Goal: Find specific page/section: Find specific page/section

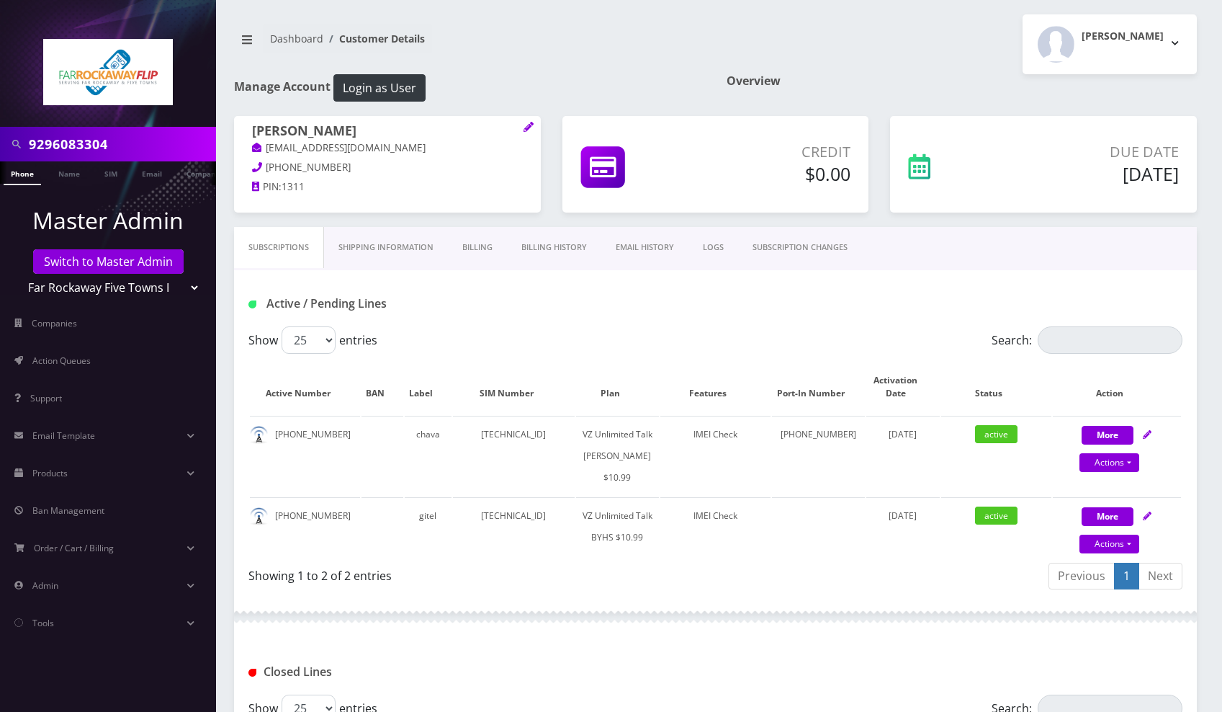
click at [116, 151] on input "9296083304" at bounding box center [121, 143] width 184 height 27
click at [116, 150] on input "9296083304" at bounding box center [121, 143] width 184 height 27
paste input "8483671667"
type input "8483671667"
click at [26, 174] on link "Phone" at bounding box center [22, 173] width 37 height 24
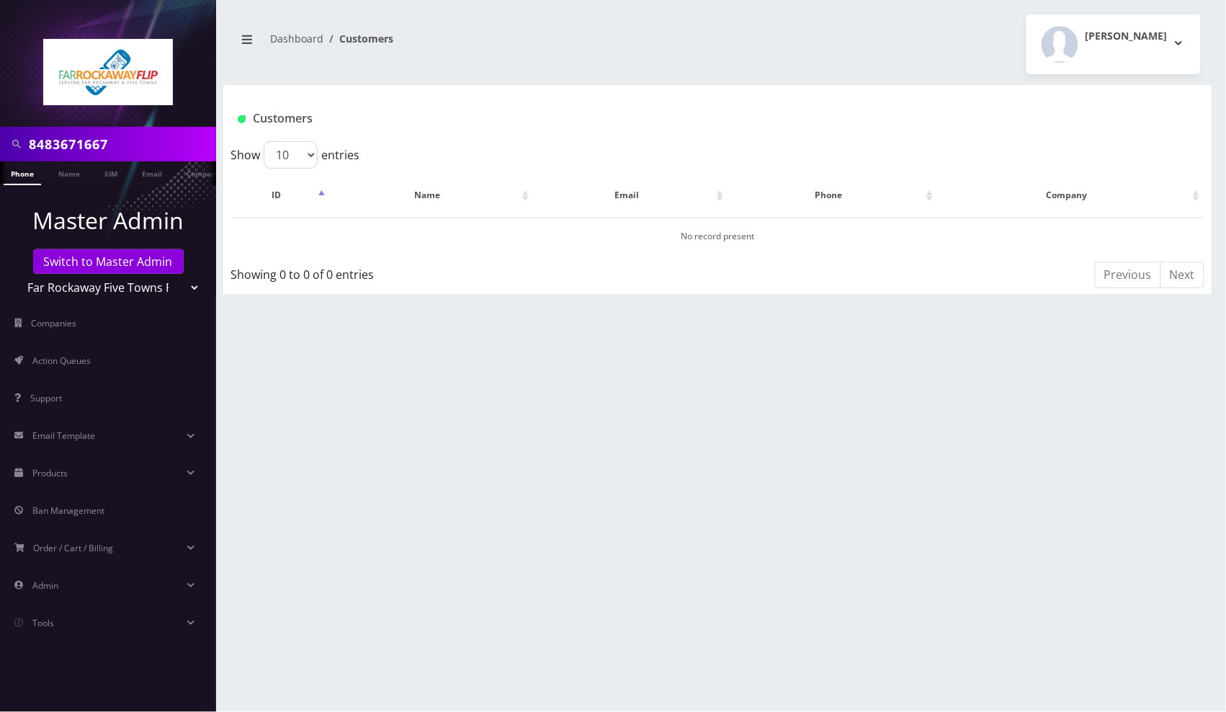
click at [180, 149] on input "8483671667" at bounding box center [121, 143] width 184 height 27
click at [180, 148] on input "8483671667" at bounding box center [121, 143] width 184 height 27
click at [185, 285] on select "Teltik Production My Link Mobile VennMobile Unlimited Advanced LTE Rexing Inc D…" at bounding box center [109, 287] width 184 height 27
select select "1"
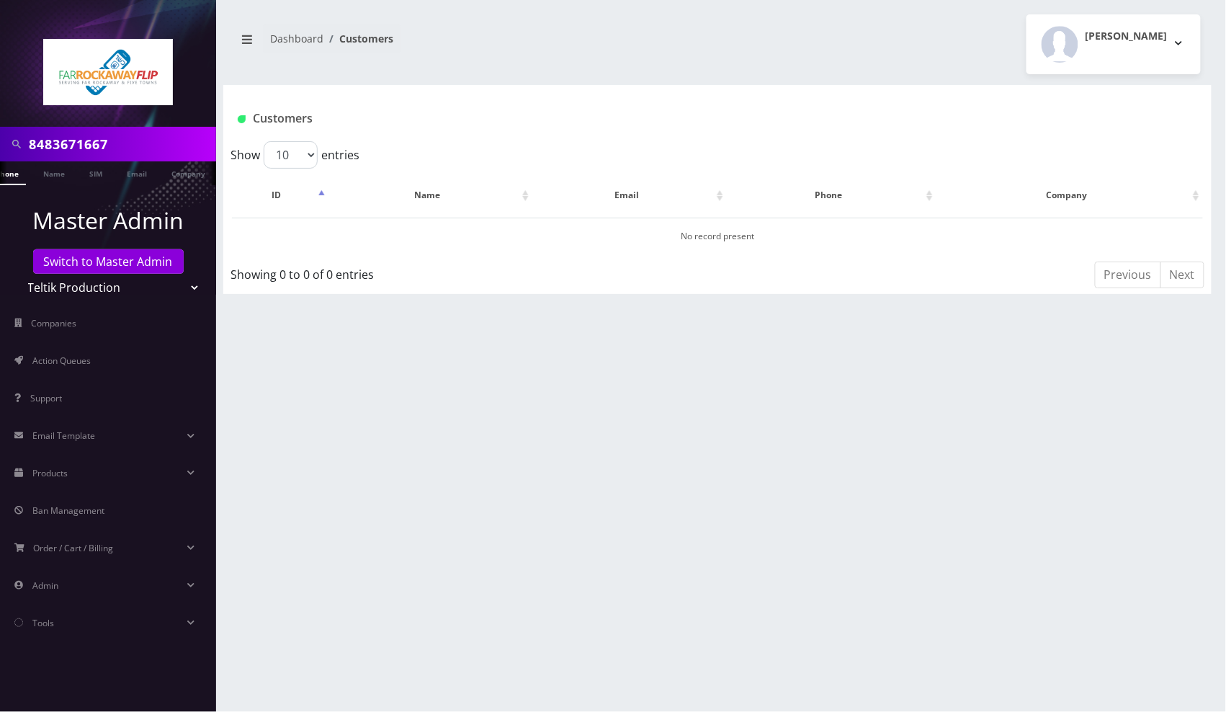
click at [17, 274] on select "Teltik Production My Link Mobile VennMobile Unlimited Advanced LTE Rexing Inc D…" at bounding box center [109, 287] width 184 height 27
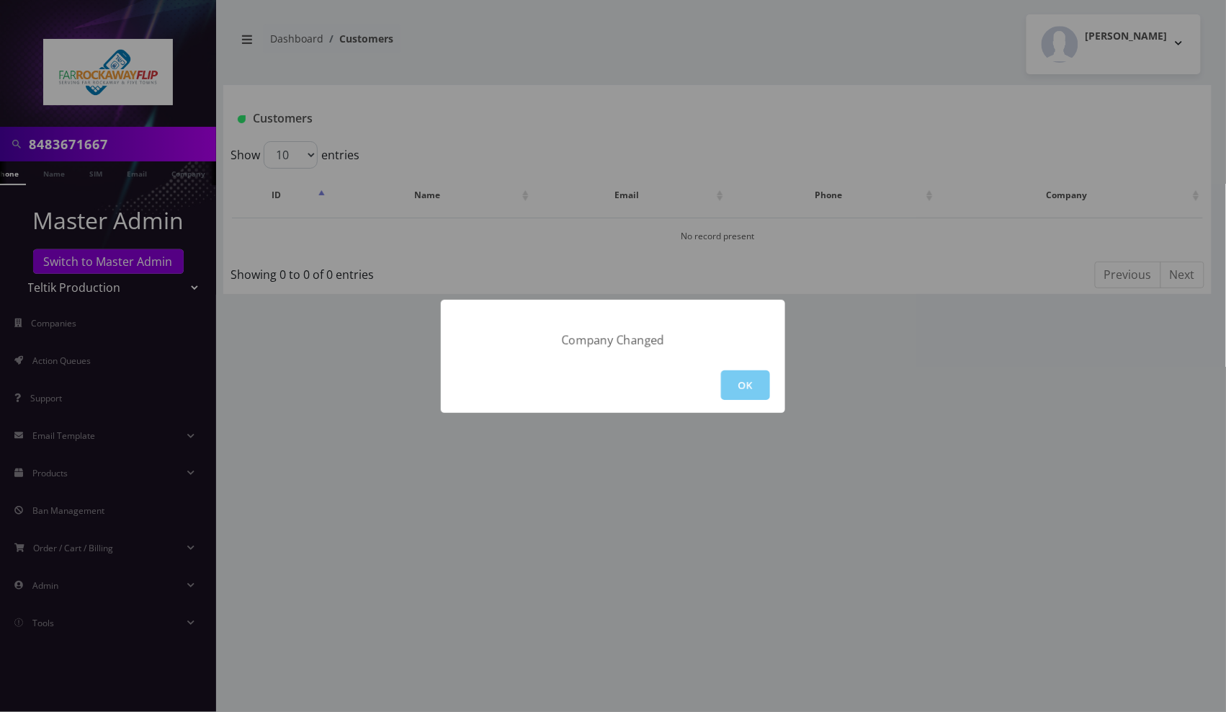
click at [736, 389] on button "OK" at bounding box center [745, 385] width 49 height 30
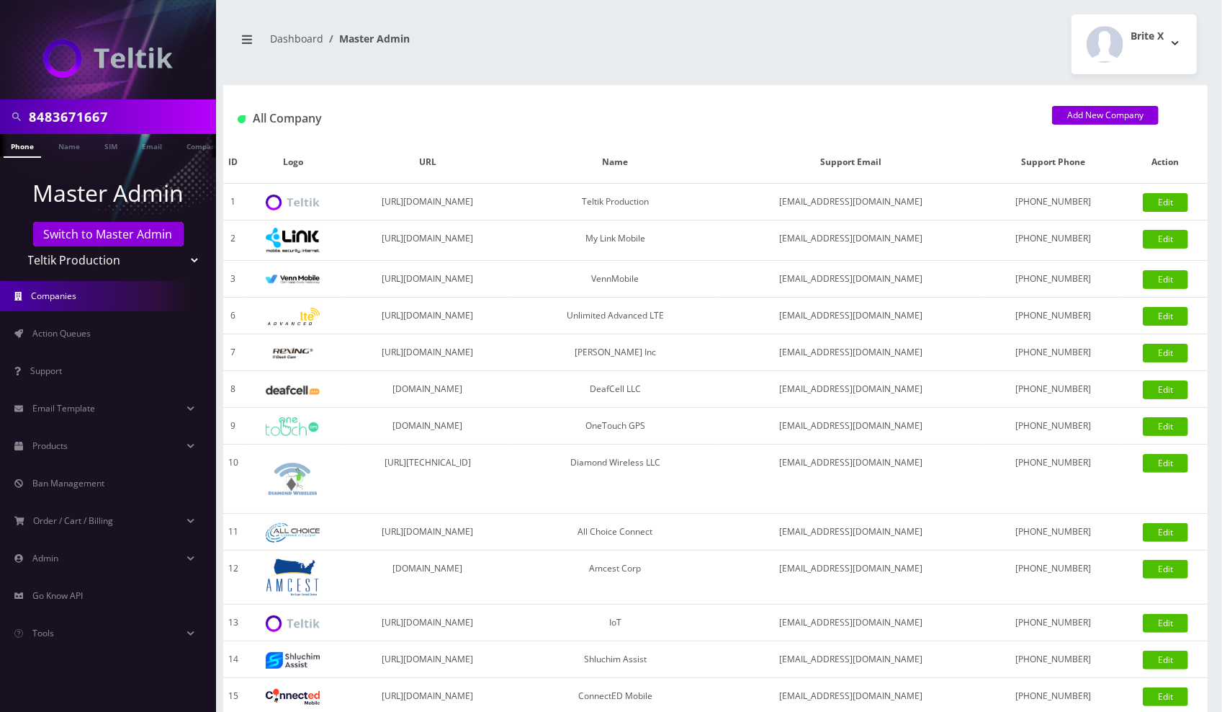
scroll to position [0, 7]
click at [19, 152] on link "Phone" at bounding box center [14, 146] width 37 height 24
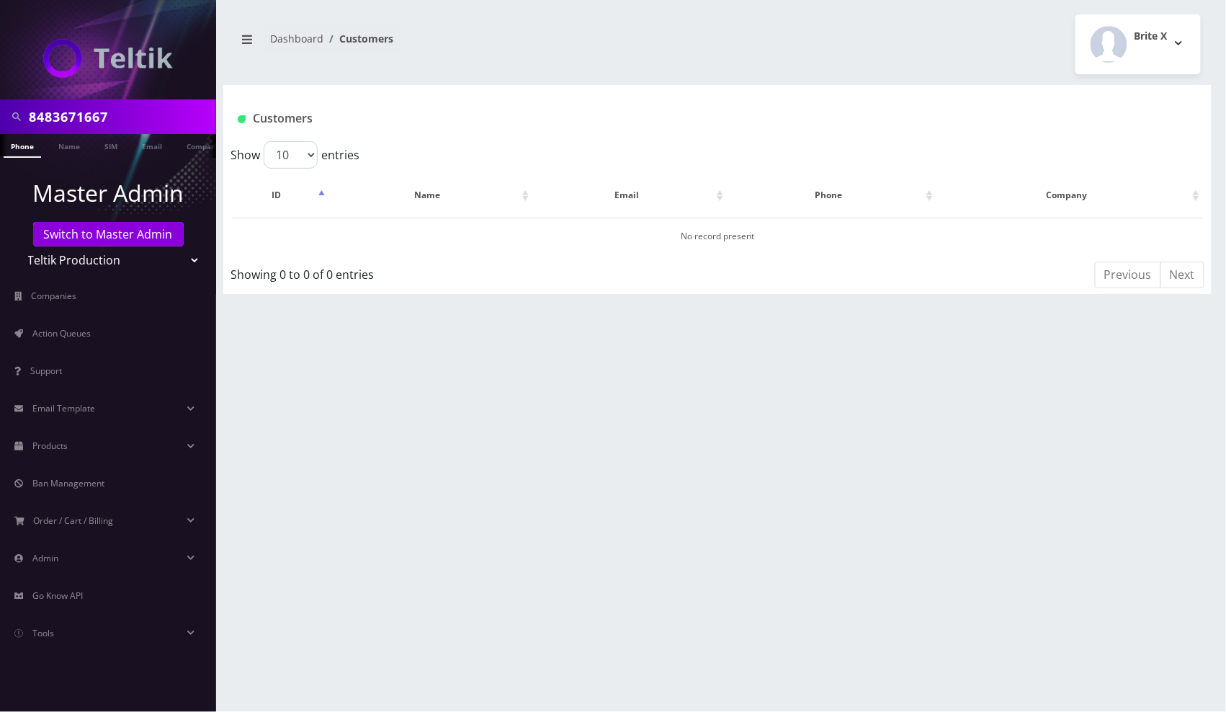
click at [174, 256] on select "Teltik Production My Link Mobile VennMobile Unlimited Advanced LTE Rexing Inc D…" at bounding box center [109, 259] width 184 height 27
select select "23"
click at [17, 246] on select "Teltik Production My Link Mobile VennMobile Unlimited Advanced LTE Rexing Inc D…" at bounding box center [109, 259] width 184 height 27
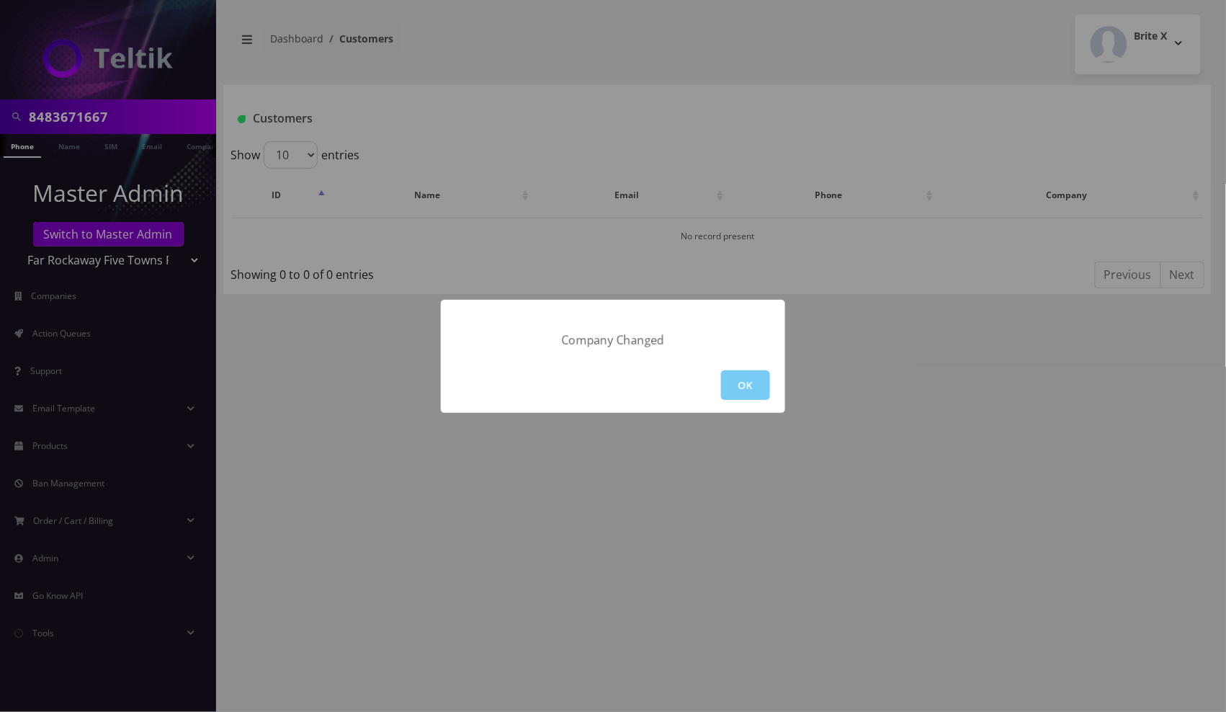
click at [732, 383] on button "OK" at bounding box center [745, 385] width 49 height 30
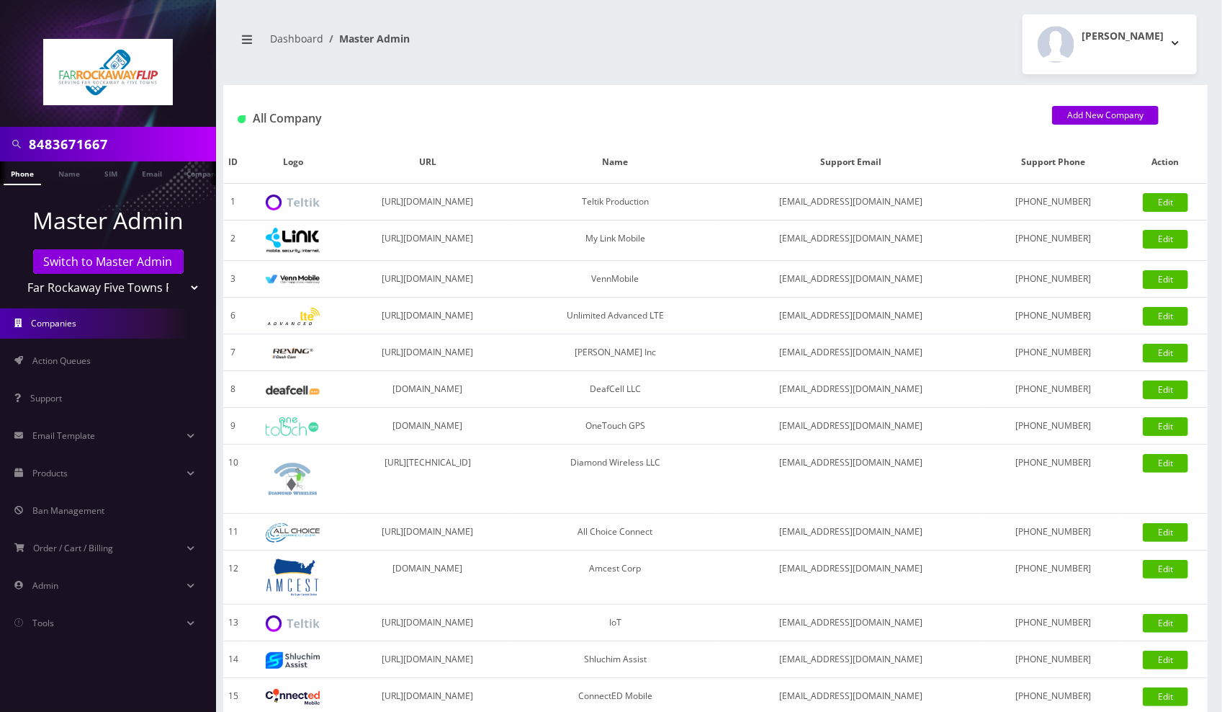
click at [29, 175] on link "Phone" at bounding box center [22, 173] width 37 height 24
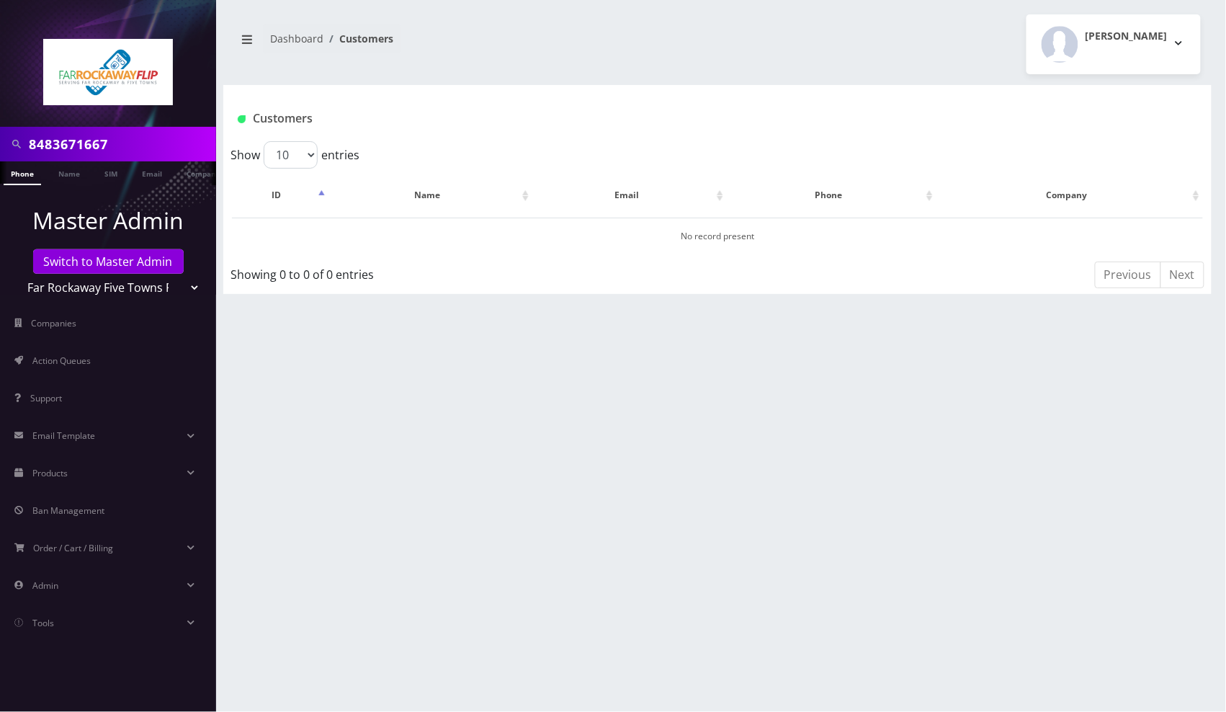
select select "15"
click at [17, 274] on select "Teltik Production My Link Mobile VennMobile Unlimited Advanced LTE [PERSON_NAME…" at bounding box center [109, 287] width 184 height 27
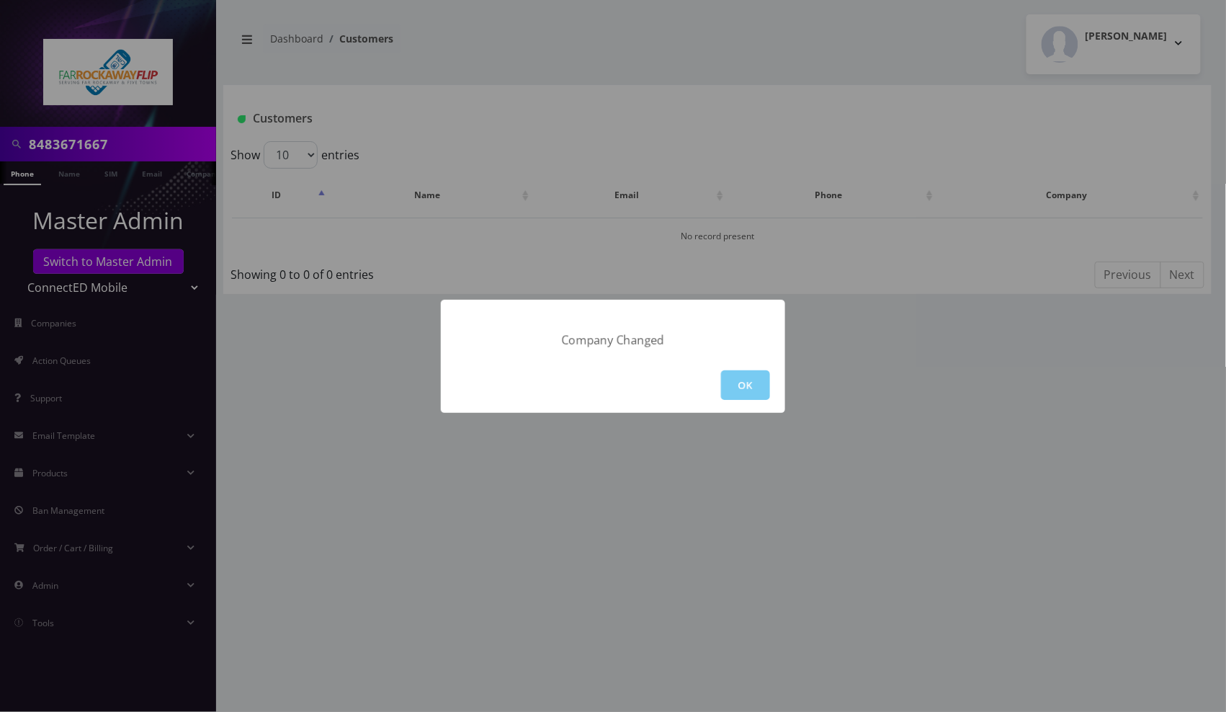
click at [746, 396] on button "OK" at bounding box center [745, 385] width 49 height 30
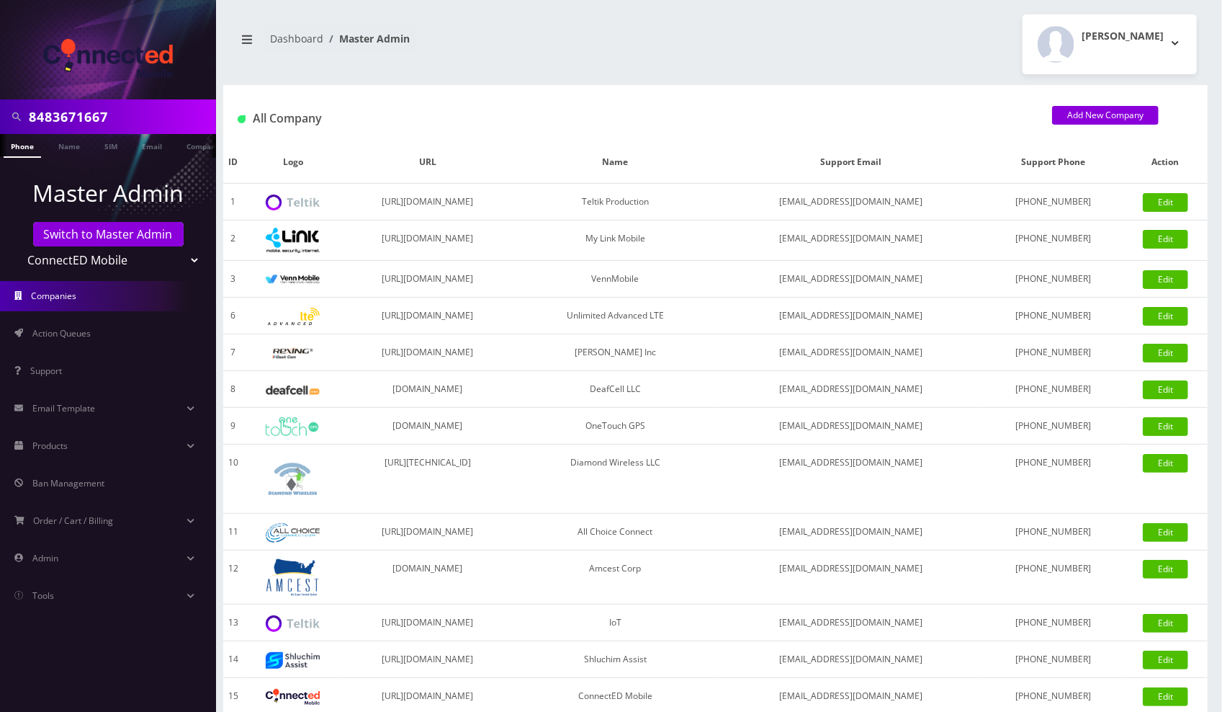
click at [29, 146] on link "Phone" at bounding box center [22, 146] width 37 height 24
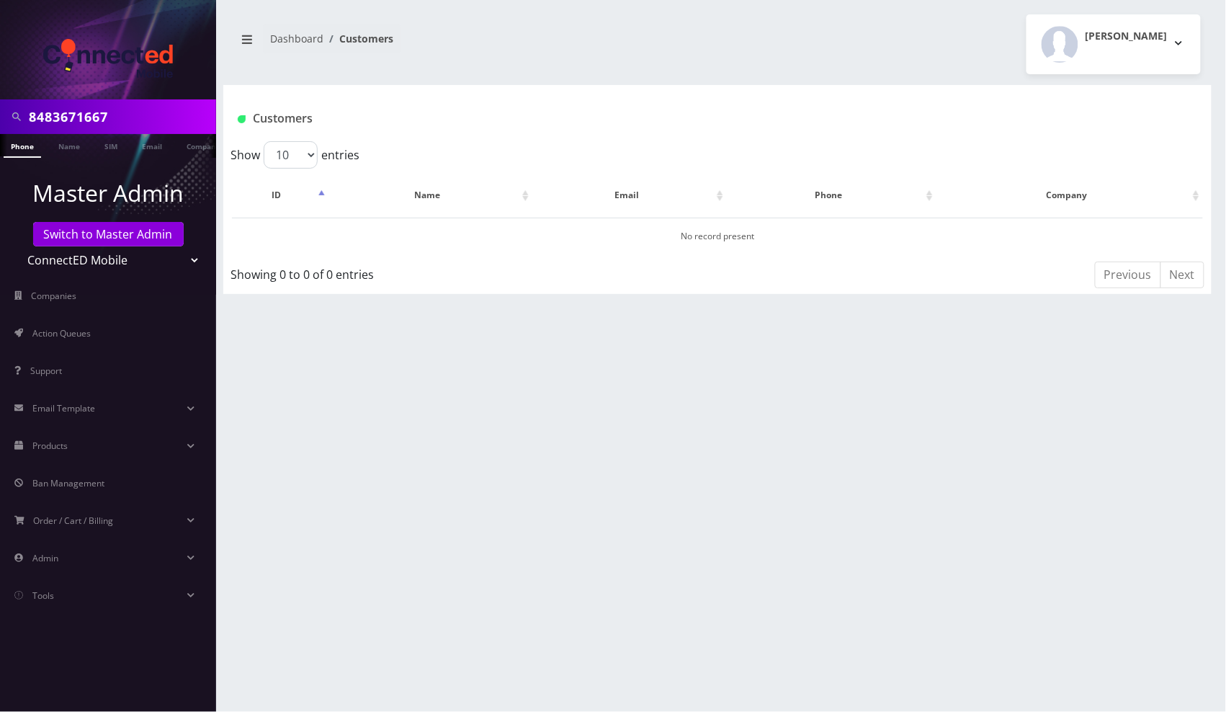
click at [184, 265] on select "Teltik Production My Link Mobile VennMobile Unlimited Advanced LTE Rexing Inc D…" at bounding box center [109, 259] width 184 height 27
select select "13"
click at [17, 246] on select "Teltik Production My Link Mobile VennMobile Unlimited Advanced LTE [PERSON_NAME…" at bounding box center [109, 259] width 184 height 27
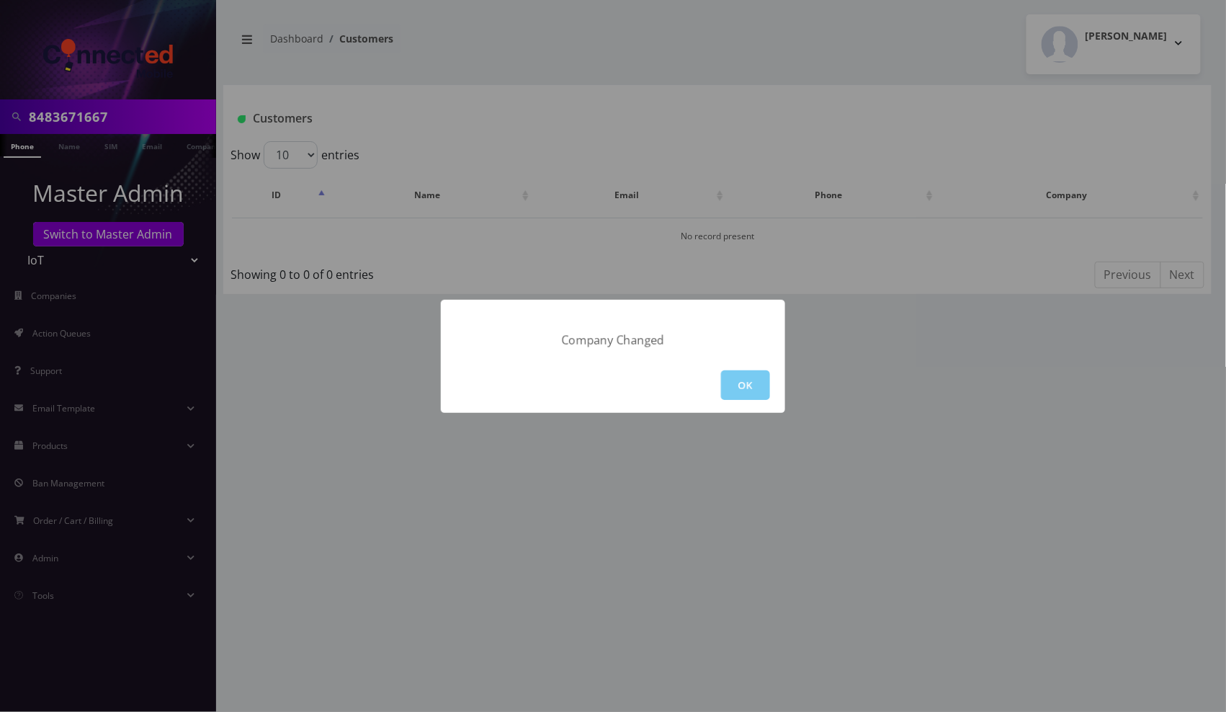
click at [756, 388] on button "OK" at bounding box center [745, 385] width 49 height 30
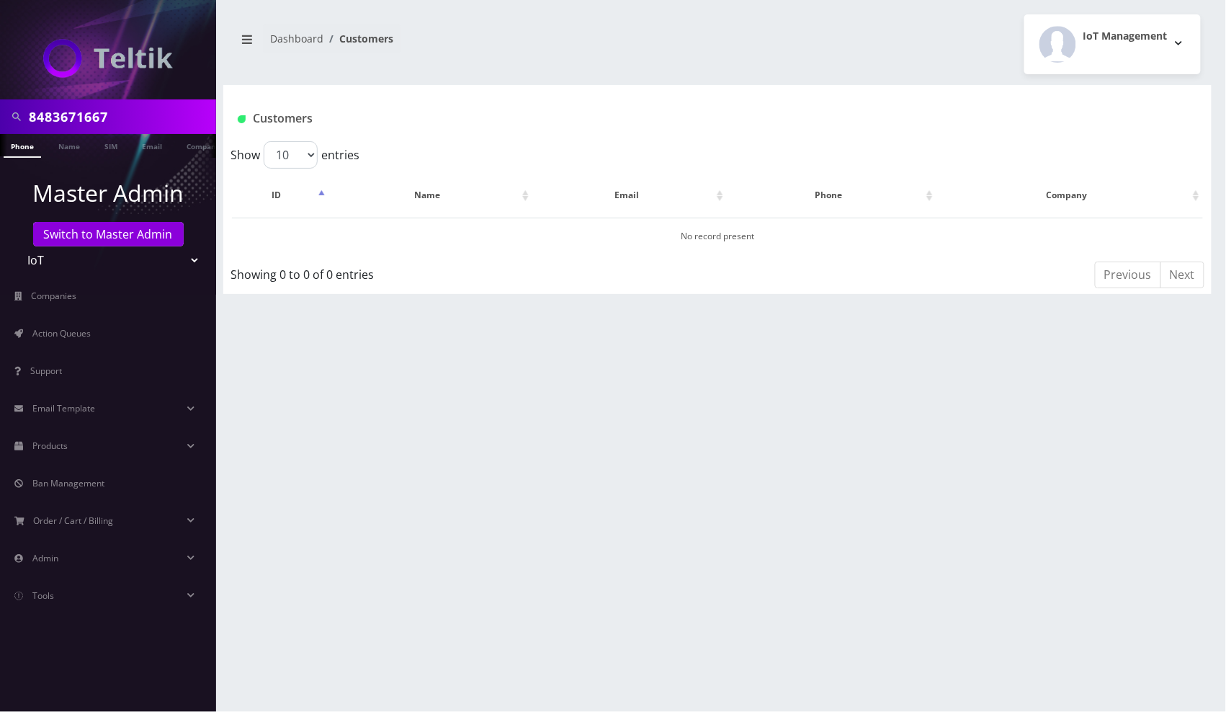
click at [185, 259] on select "Teltik Production My Link Mobile VennMobile Unlimited Advanced LTE [PERSON_NAME…" at bounding box center [109, 259] width 184 height 27
select select "27"
click at [17, 246] on select "Teltik Production My Link Mobile VennMobile Unlimited Advanced LTE [PERSON_NAME…" at bounding box center [109, 259] width 184 height 27
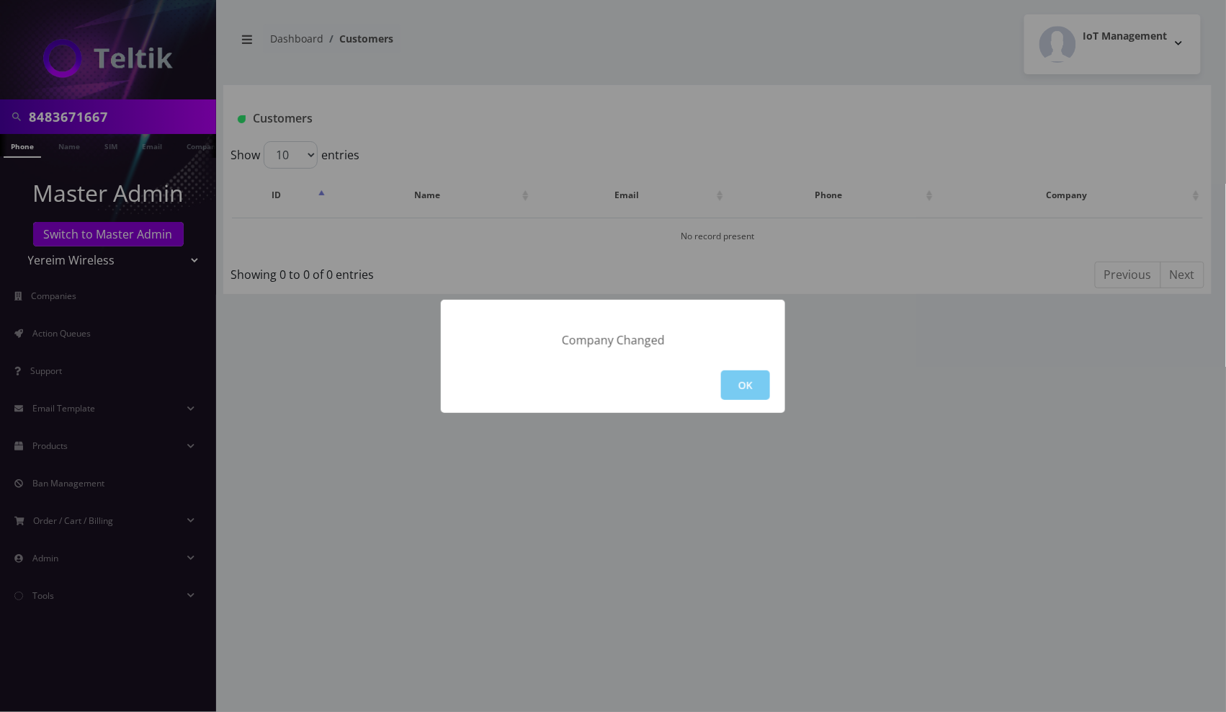
click at [749, 382] on button "OK" at bounding box center [745, 385] width 49 height 30
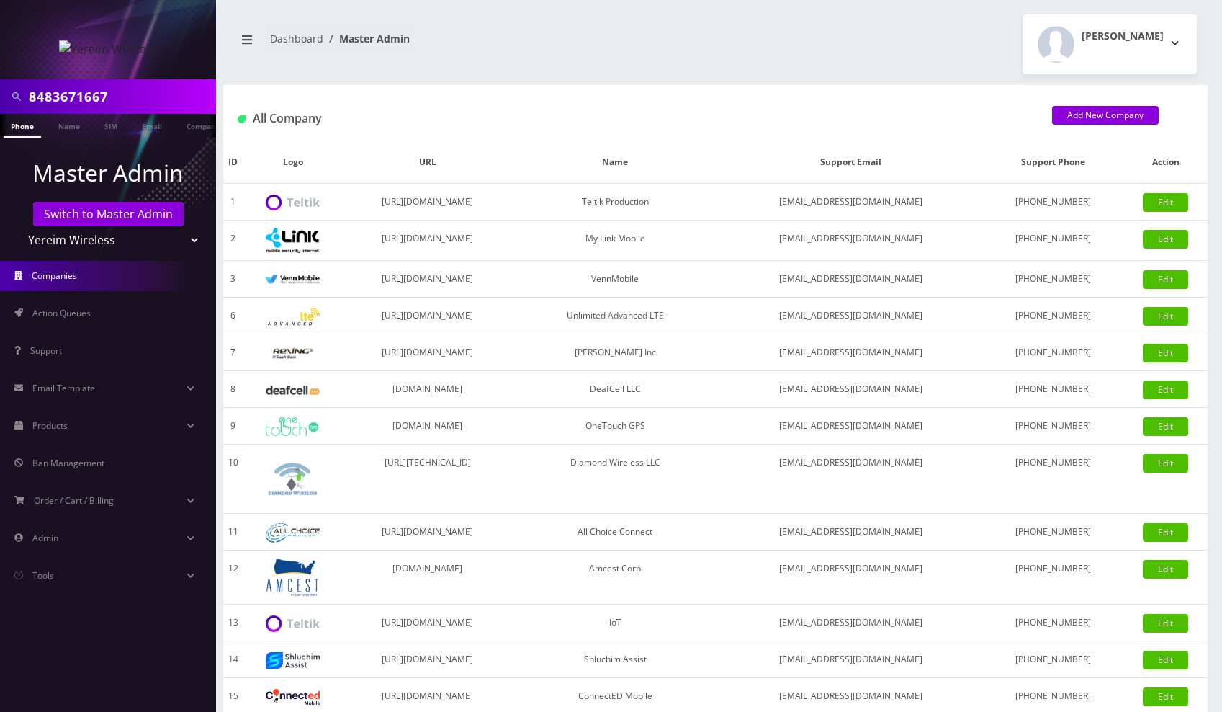
click at [26, 134] on link "Phone" at bounding box center [22, 126] width 37 height 24
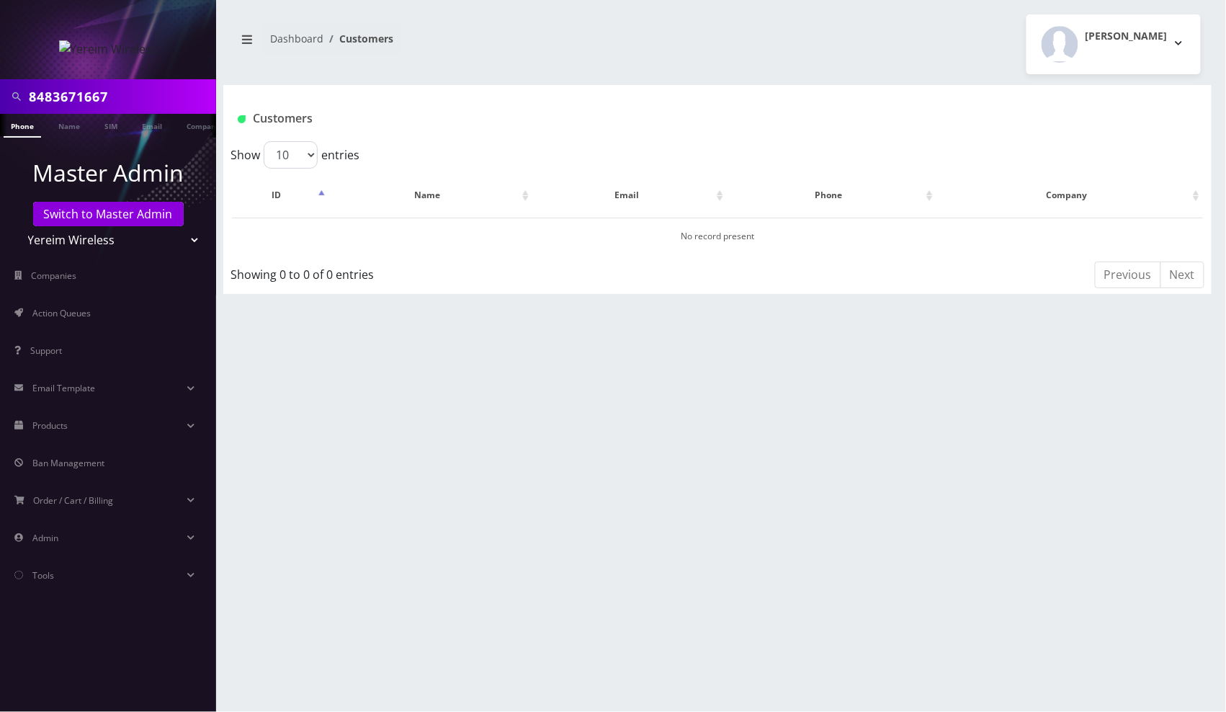
click at [182, 236] on select "Teltik Production My Link Mobile VennMobile Unlimited Advanced LTE [PERSON_NAME…" at bounding box center [109, 239] width 184 height 27
select select "23"
click at [17, 226] on select "Teltik Production My Link Mobile VennMobile Unlimited Advanced LTE Rexing Inc D…" at bounding box center [109, 239] width 184 height 27
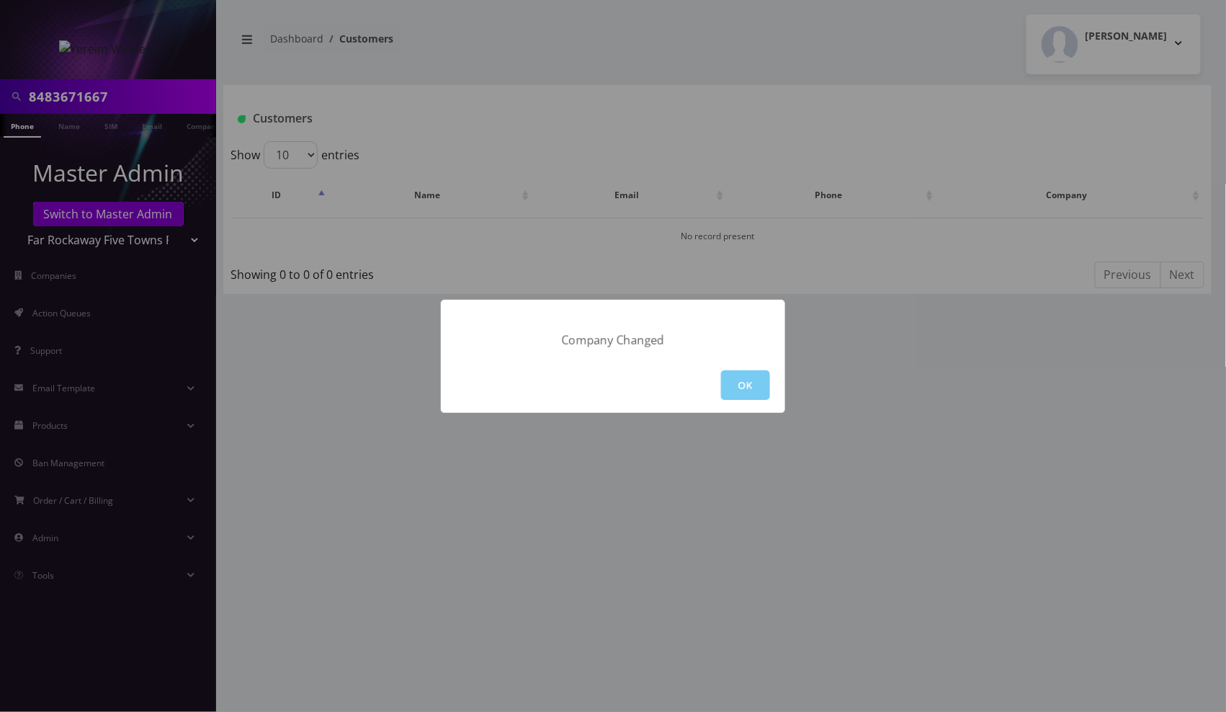
click at [741, 382] on button "OK" at bounding box center [745, 385] width 49 height 30
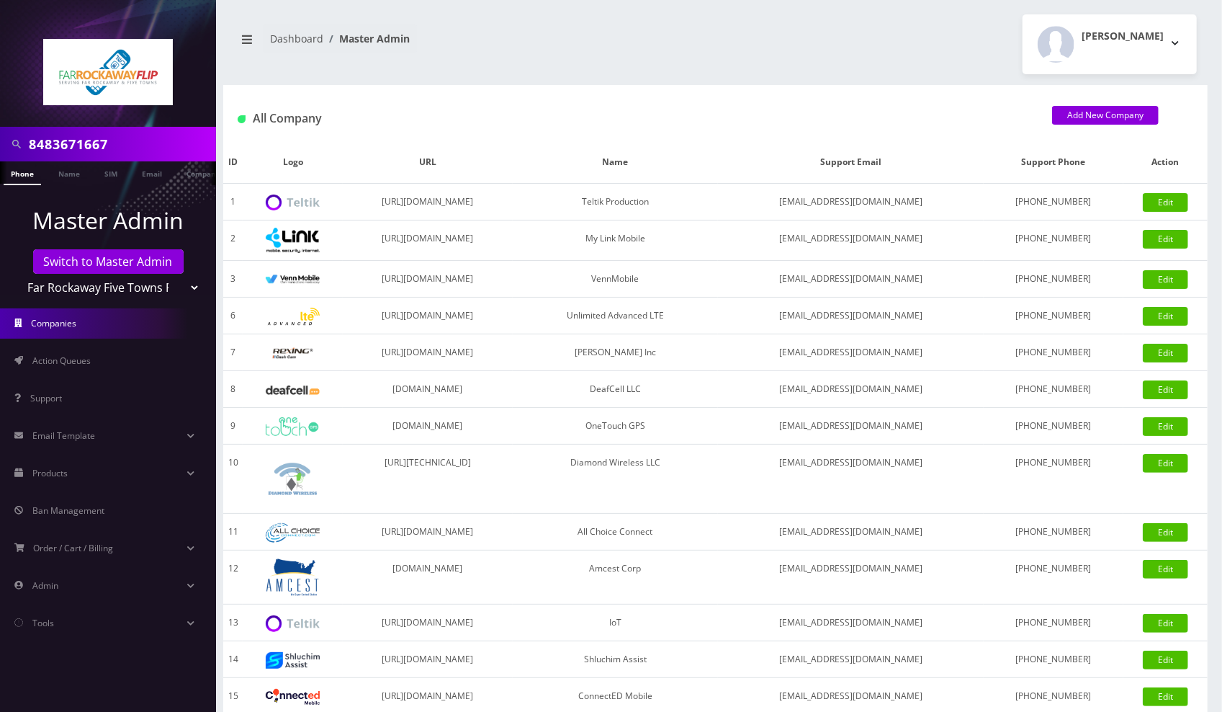
click at [135, 138] on input "8483671667" at bounding box center [121, 143] width 184 height 27
type input "lieberman"
drag, startPoint x: 84, startPoint y: 167, endPoint x: 98, endPoint y: 167, distance: 14.4
click at [84, 167] on link "Name" at bounding box center [69, 172] width 36 height 22
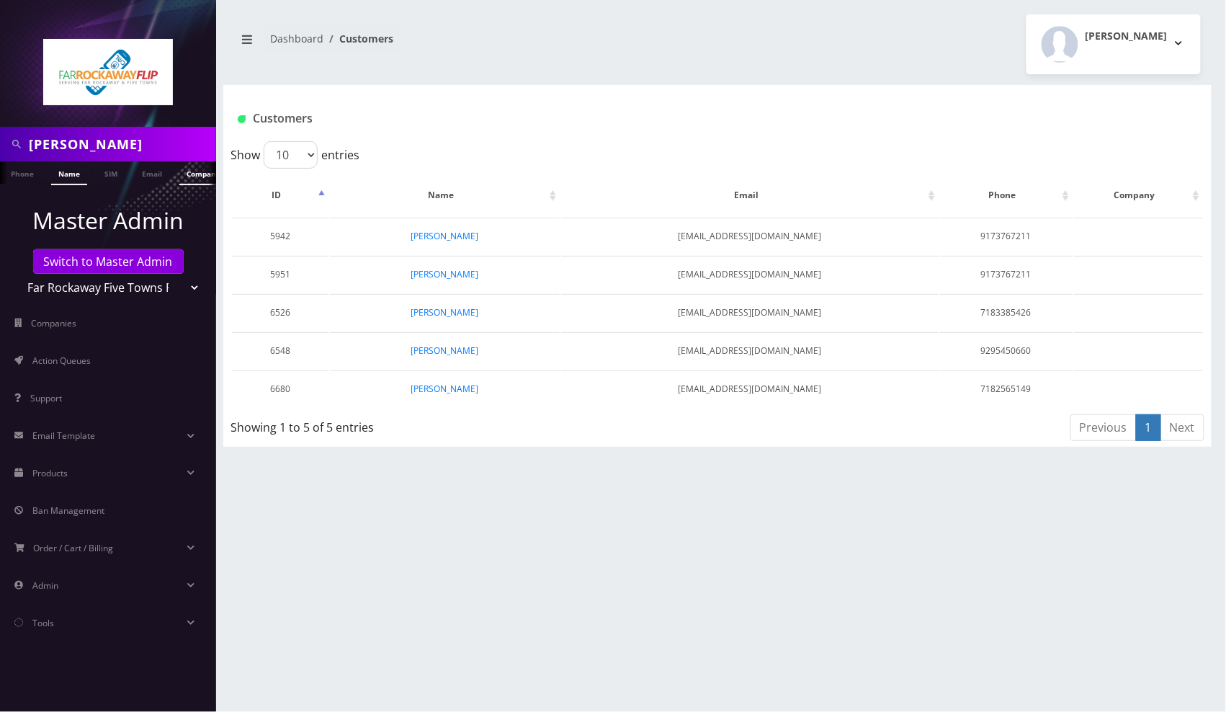
scroll to position [0, 7]
click at [128, 141] on input "[PERSON_NAME]" at bounding box center [121, 143] width 184 height 27
paste input "8483671667"
type input "8483671667"
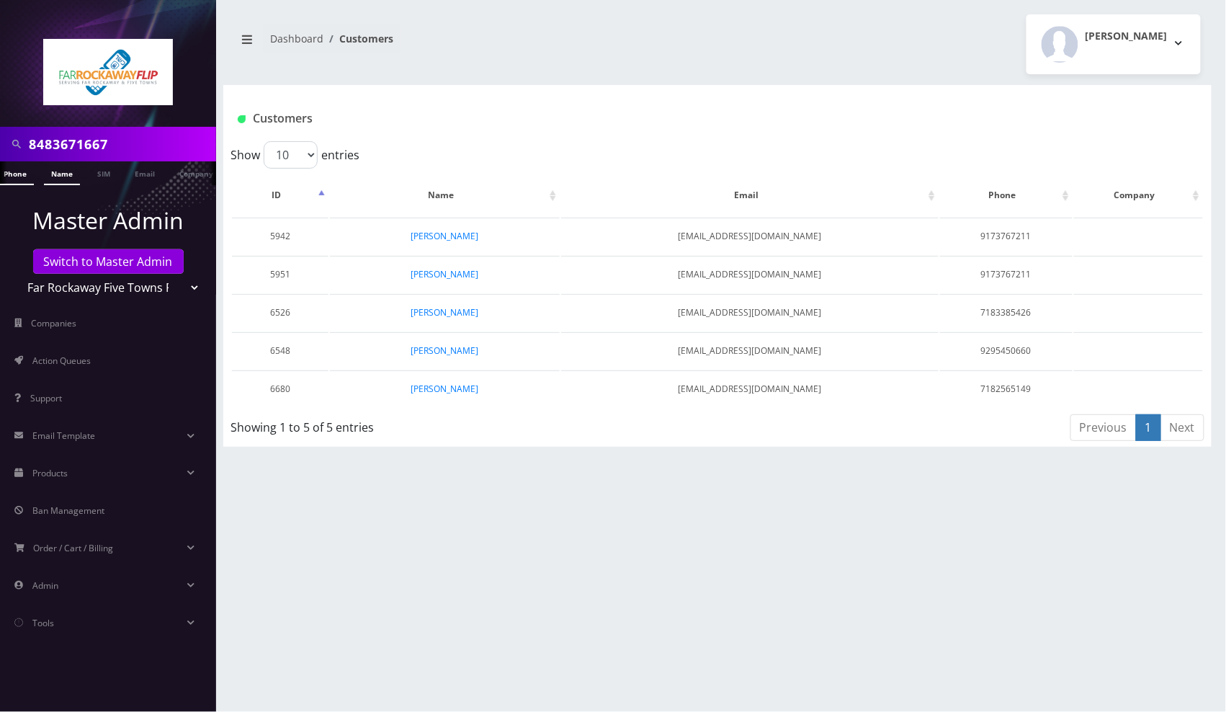
click at [24, 167] on link "Phone" at bounding box center [14, 173] width 37 height 24
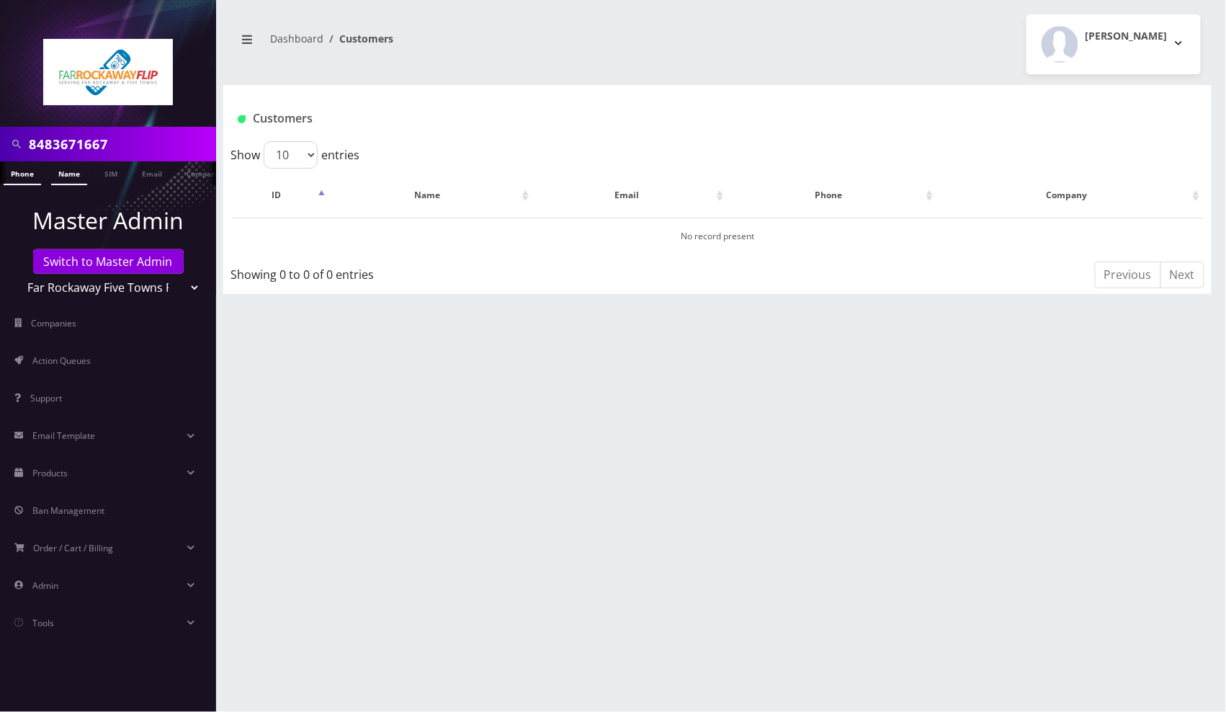
click at [66, 169] on link "Name" at bounding box center [69, 173] width 36 height 24
drag, startPoint x: 0, startPoint y: 0, endPoint x: 142, endPoint y: 150, distance: 206.4
click at [142, 150] on input "8483671667" at bounding box center [121, 143] width 184 height 27
type input "l"
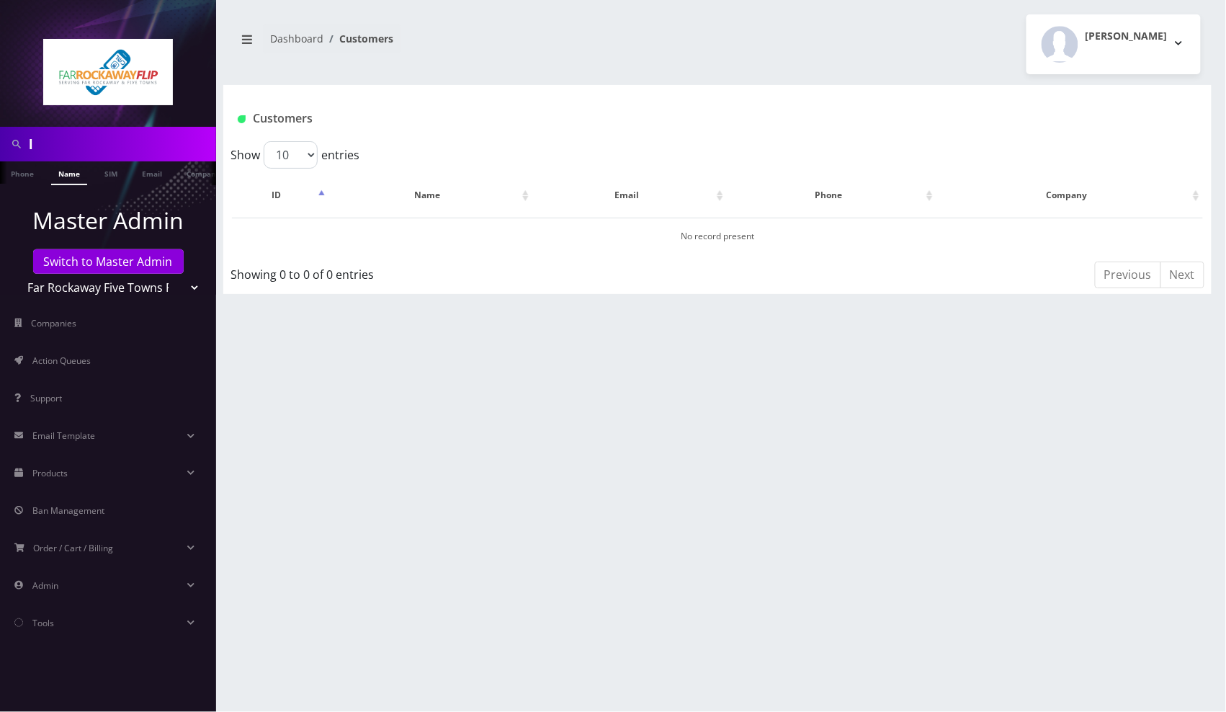
click at [104, 132] on input "l" at bounding box center [121, 143] width 184 height 27
type input "[PERSON_NAME]"
click at [79, 164] on link "Name" at bounding box center [69, 173] width 36 height 24
drag, startPoint x: 179, startPoint y: 280, endPoint x: 180, endPoint y: 296, distance: 16.6
click at [180, 280] on select "Teltik Production My Link Mobile VennMobile Unlimited Advanced LTE Rexing Inc D…" at bounding box center [109, 287] width 184 height 27
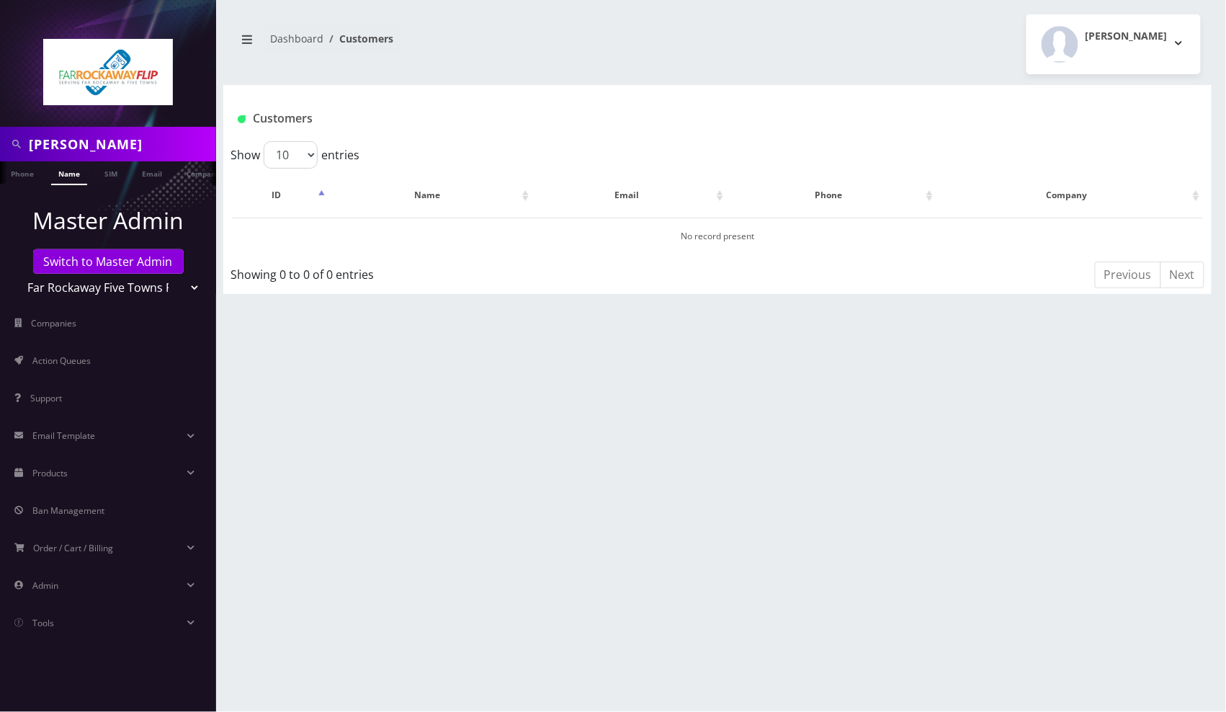
select select "1"
click at [17, 274] on select "Teltik Production My Link Mobile VennMobile Unlimited Advanced LTE Rexing Inc D…" at bounding box center [109, 287] width 184 height 27
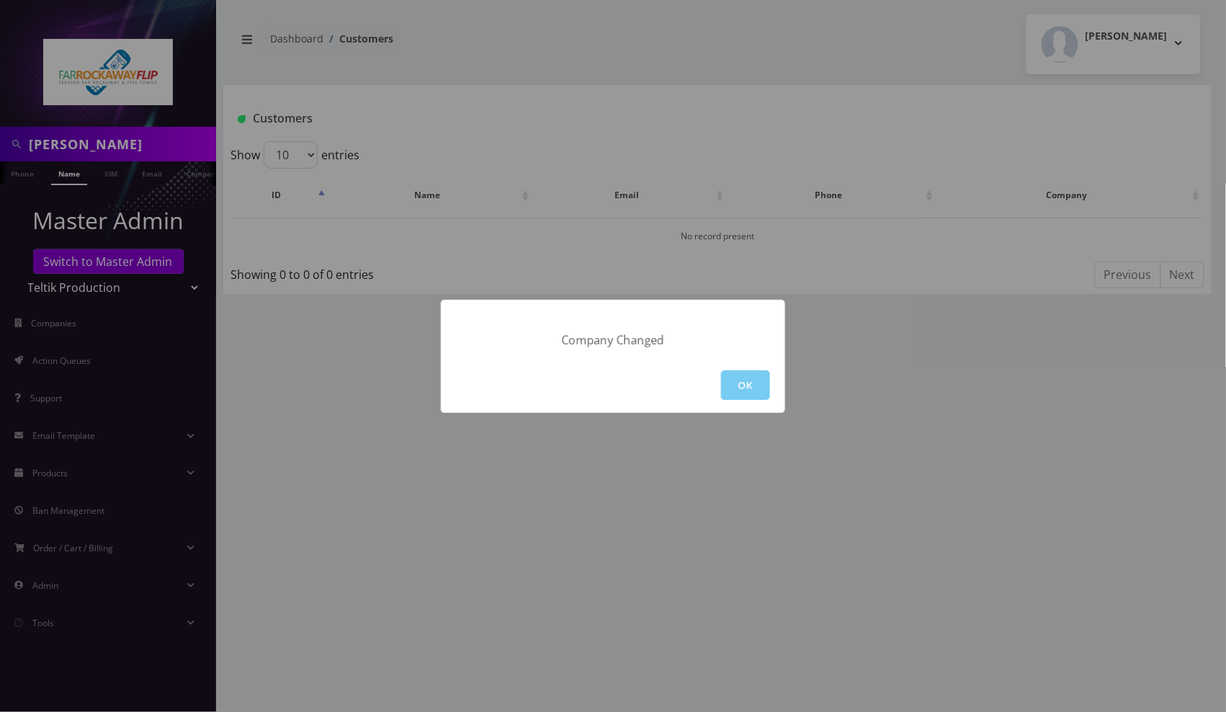
click at [758, 382] on button "OK" at bounding box center [745, 385] width 49 height 30
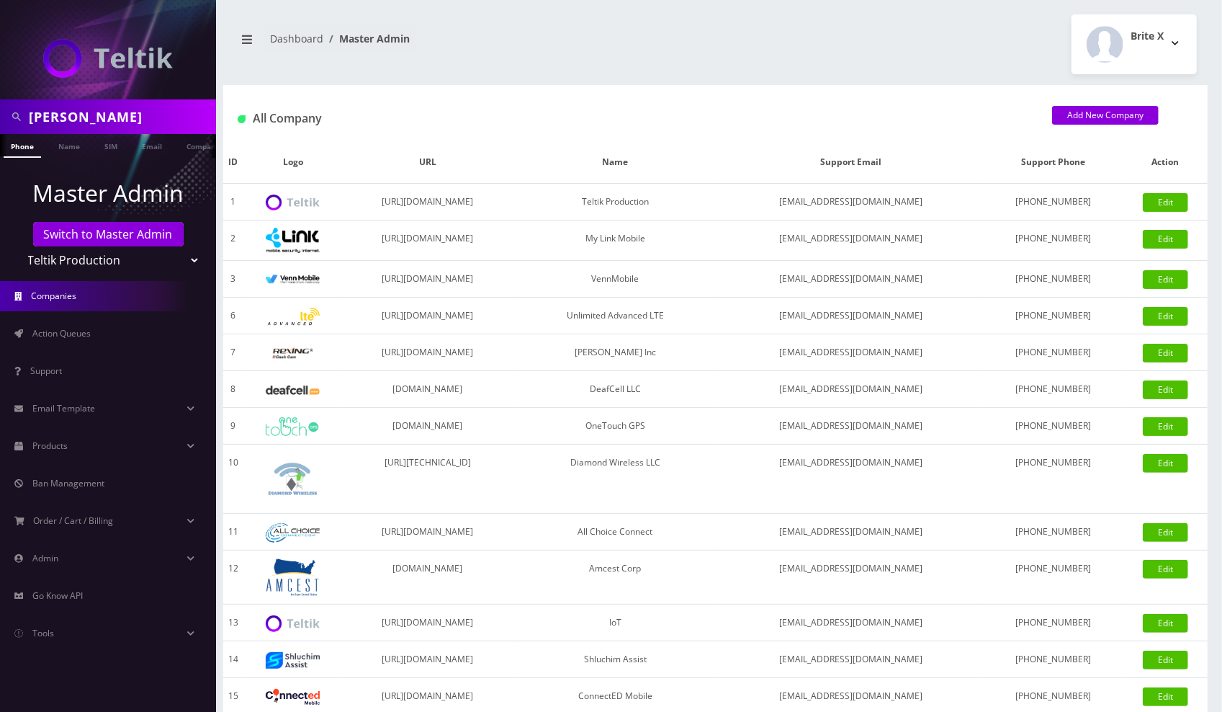
click at [150, 258] on select "Teltik Production My Link Mobile VennMobile Unlimited Advanced LTE [PERSON_NAME…" at bounding box center [109, 259] width 184 height 27
select select "23"
click at [17, 246] on select "Teltik Production My Link Mobile VennMobile Unlimited Advanced LTE Rexing Inc D…" at bounding box center [109, 259] width 184 height 27
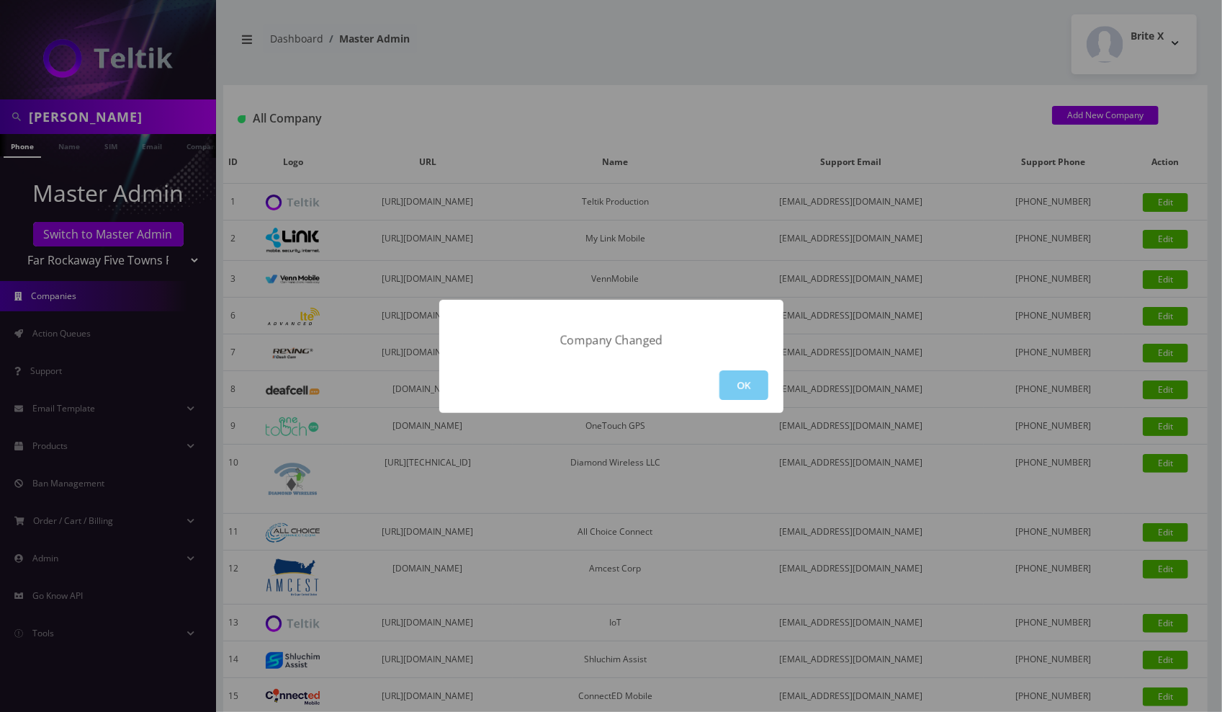
click at [733, 383] on button "OK" at bounding box center [744, 385] width 49 height 30
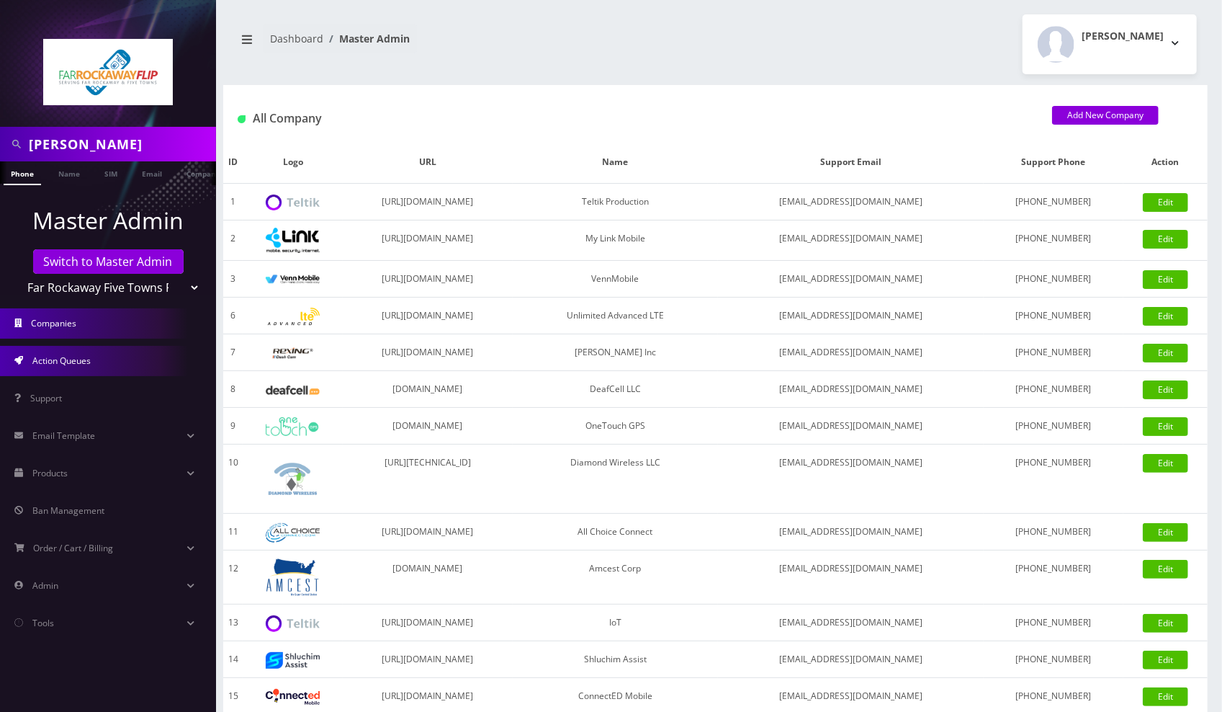
click at [79, 365] on span "Action Queues" at bounding box center [61, 360] width 58 height 12
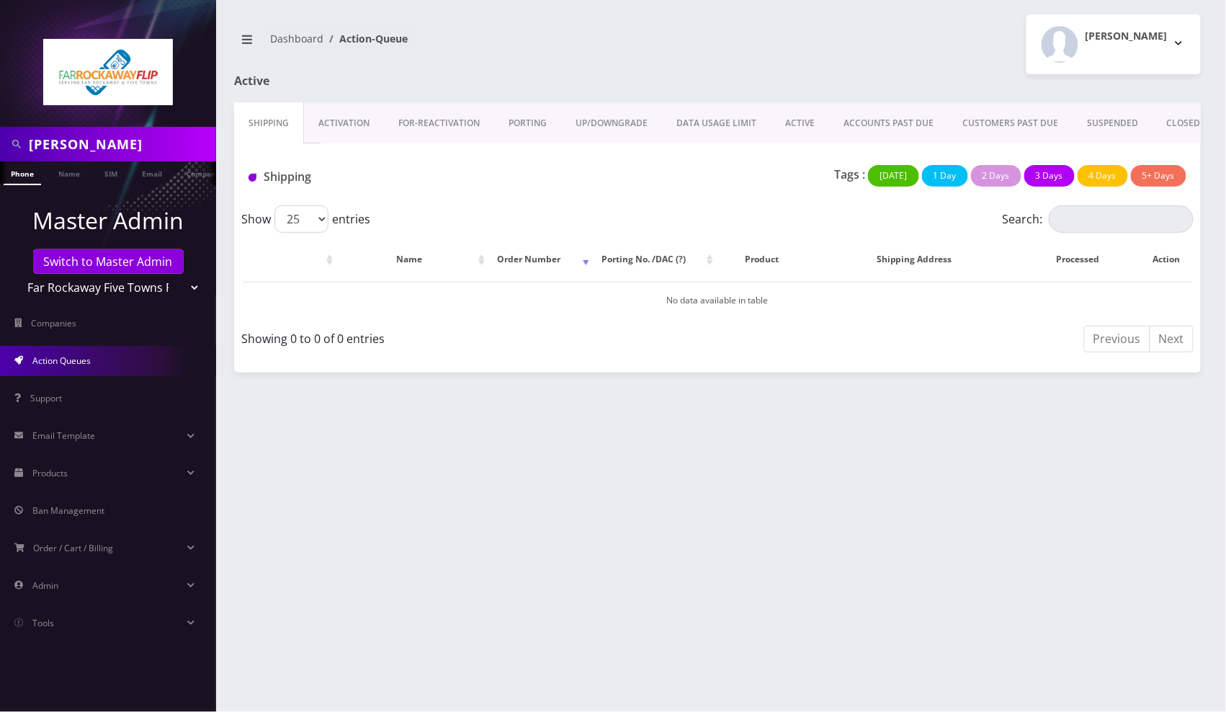
drag, startPoint x: 363, startPoint y: 127, endPoint x: 416, endPoint y: 147, distance: 57.0
click at [364, 127] on link "Activation" at bounding box center [344, 123] width 80 height 42
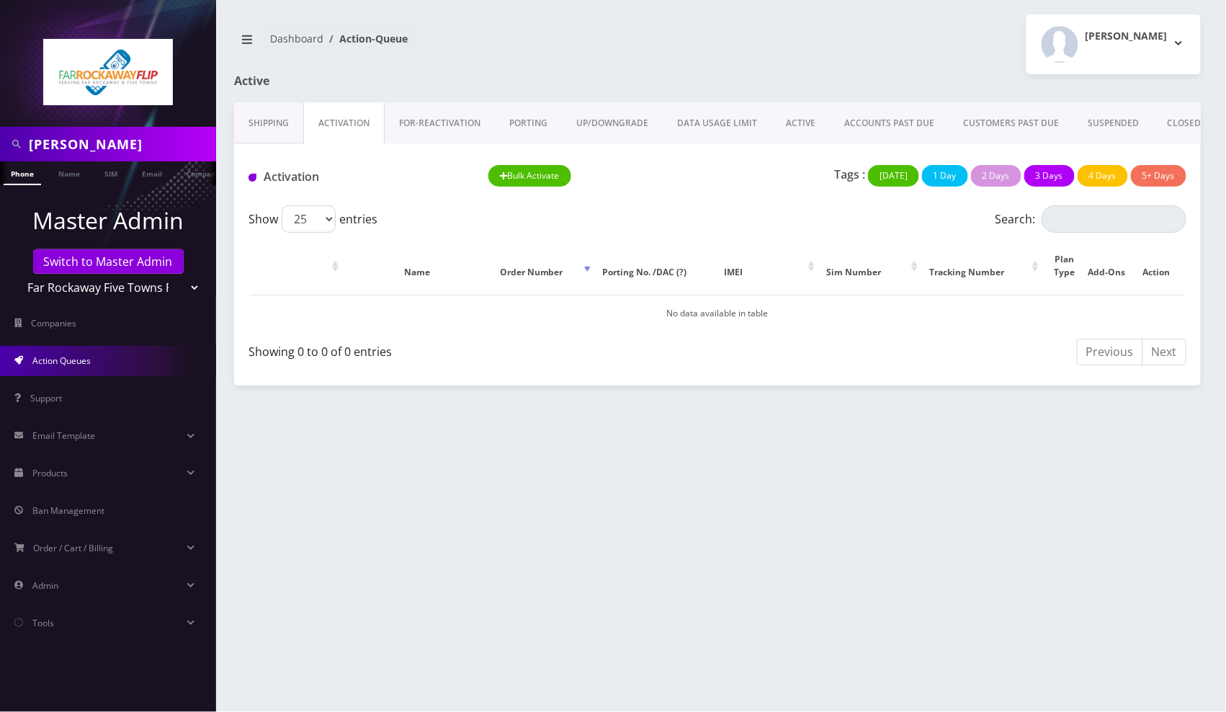
click at [413, 124] on link "FOR-REActivation" at bounding box center [440, 123] width 110 height 42
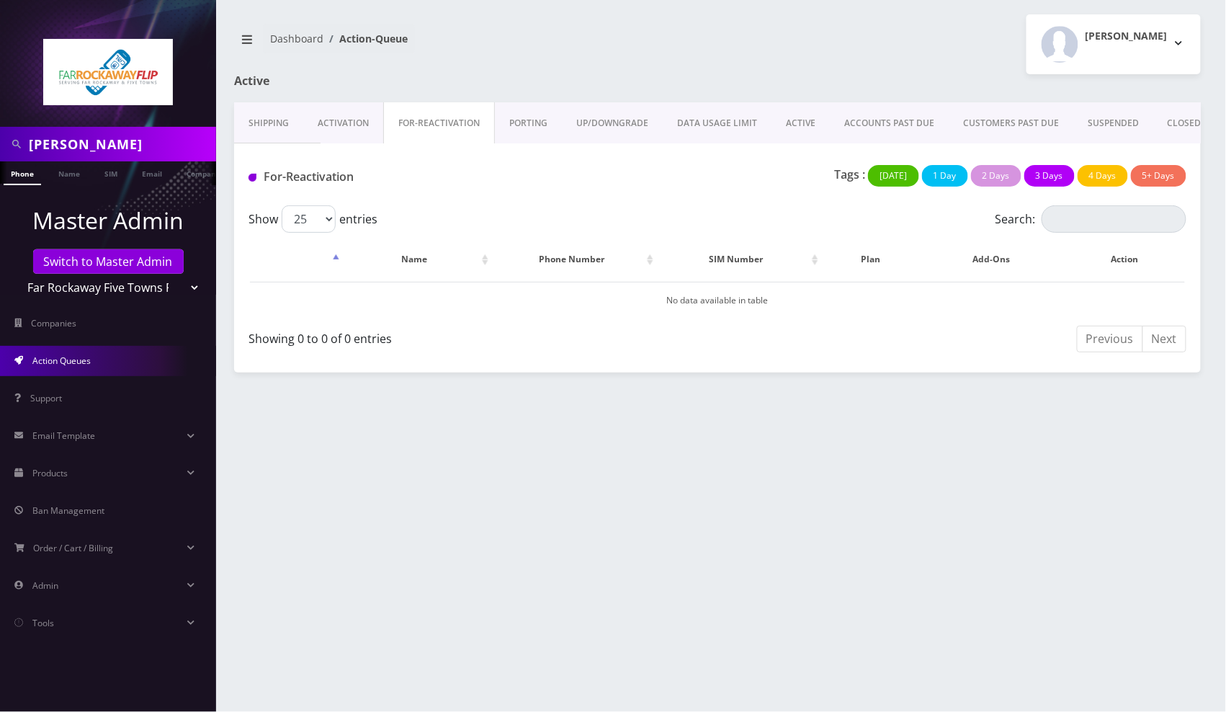
click at [511, 111] on link "PORTING" at bounding box center [528, 123] width 67 height 42
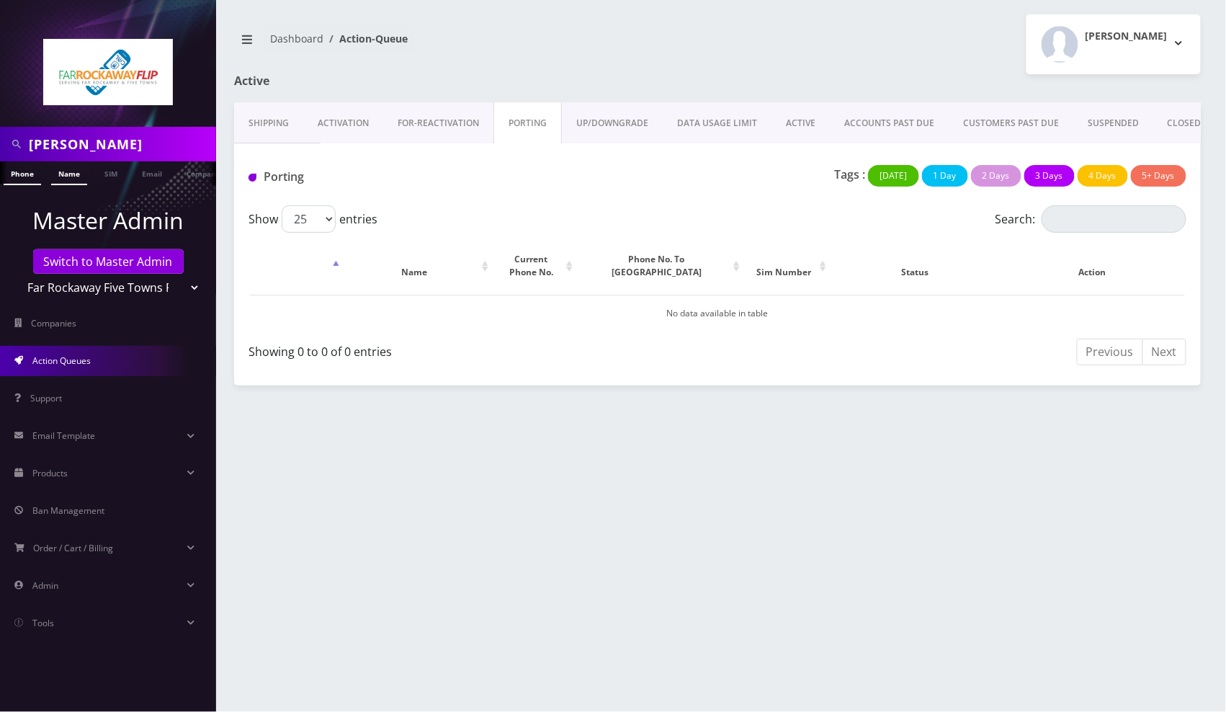
click at [76, 170] on link "Name" at bounding box center [69, 173] width 36 height 24
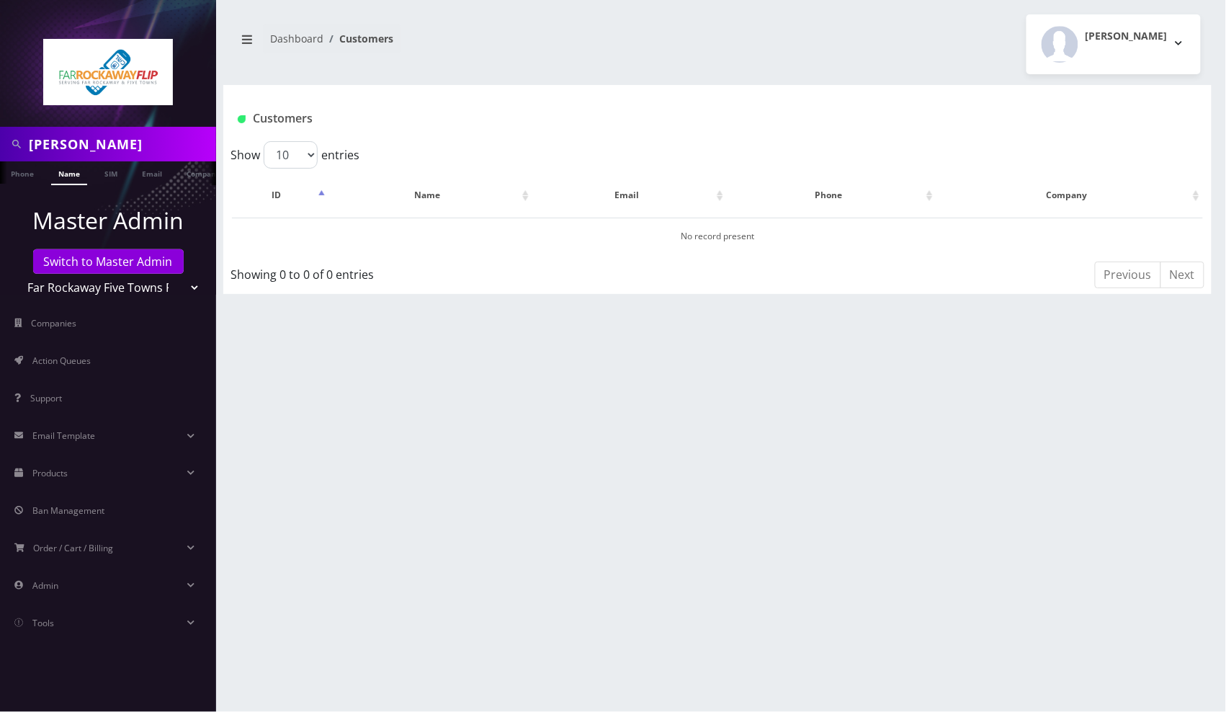
click at [134, 135] on input "gersh" at bounding box center [121, 143] width 184 height 27
paste input "8483671667"
type input "8483671667"
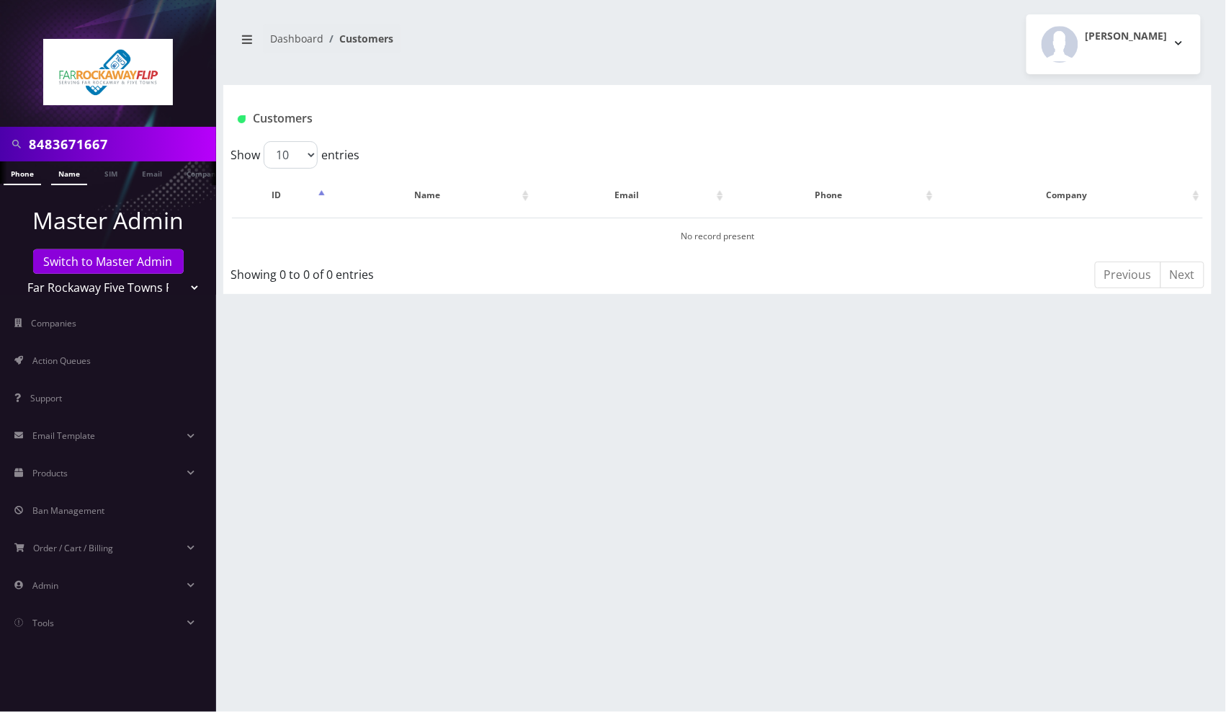
click at [23, 173] on link "Phone" at bounding box center [22, 173] width 37 height 24
